Goal: Information Seeking & Learning: Learn about a topic

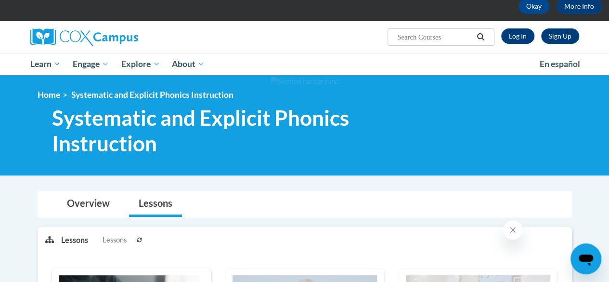
scroll to position [55, 0]
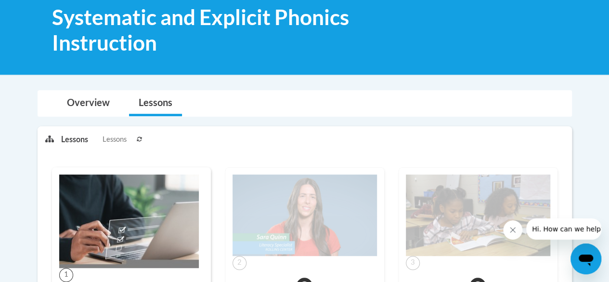
scroll to position [115, 0]
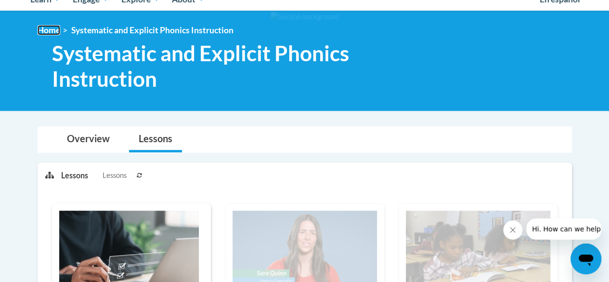
click at [55, 30] on link "Home" at bounding box center [49, 30] width 23 height 10
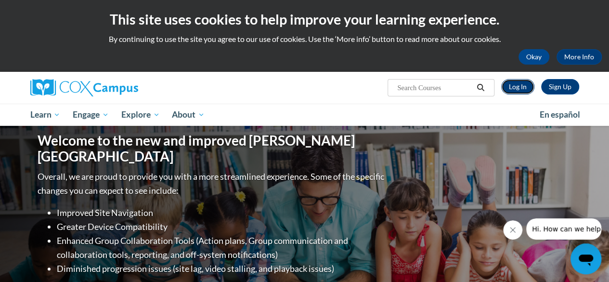
click at [520, 83] on link "Log In" at bounding box center [517, 86] width 33 height 15
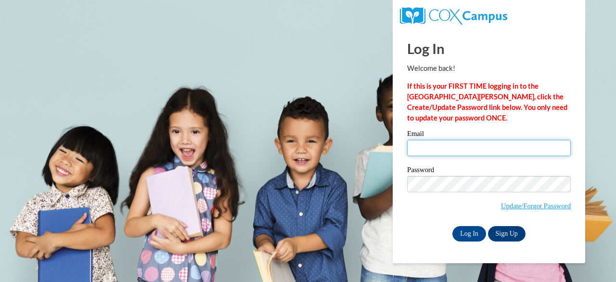
click at [428, 144] on input "Email" at bounding box center [489, 148] width 164 height 16
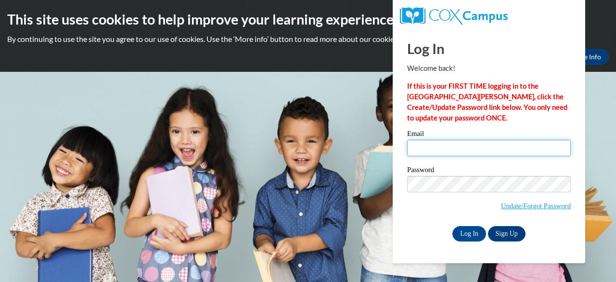
type input "kennedy.rachel.l@muscogee.k12.ga.us"
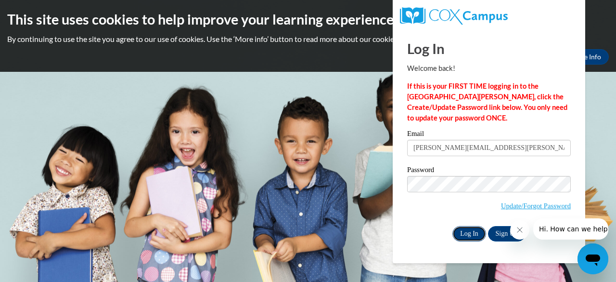
click at [466, 234] on input "Log In" at bounding box center [470, 233] width 34 height 15
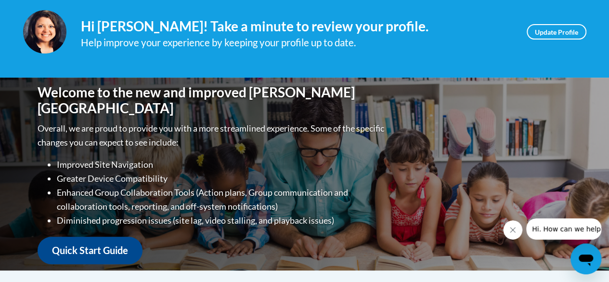
scroll to position [52, 0]
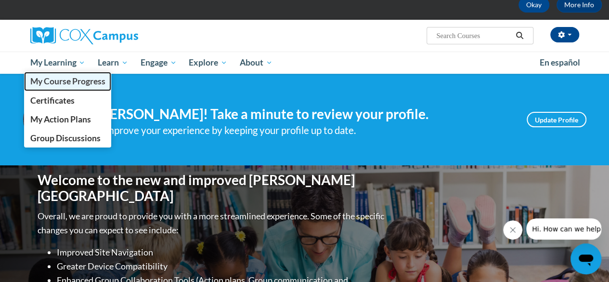
click at [65, 80] on span "My Course Progress" at bounding box center [67, 81] width 75 height 10
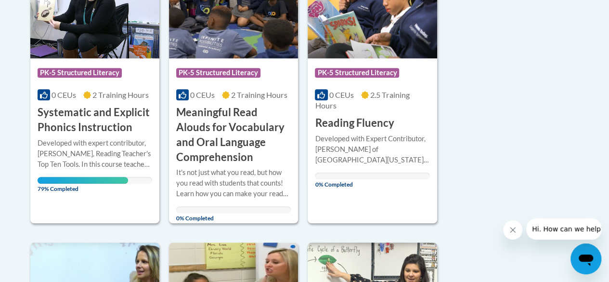
scroll to position [290, 0]
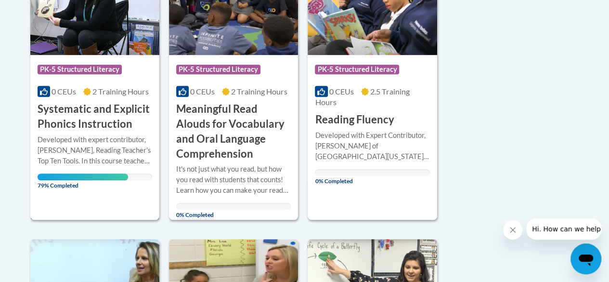
click at [108, 120] on h3 "Systematic and Explicit Phonics Instruction" at bounding box center [95, 117] width 115 height 30
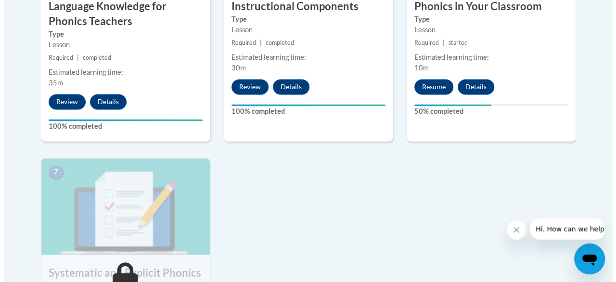
scroll to position [705, 0]
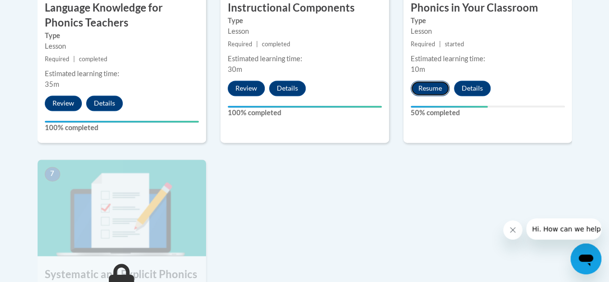
click at [433, 90] on button "Resume" at bounding box center [430, 87] width 39 height 15
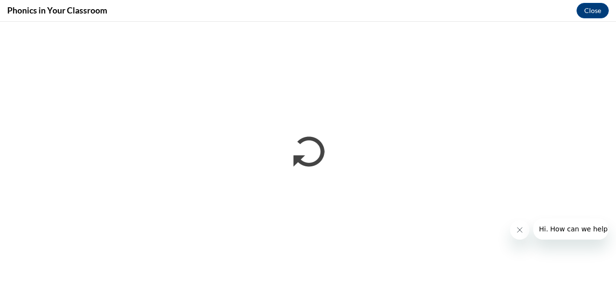
scroll to position [0, 0]
